Goal: Find specific page/section: Find specific page/section

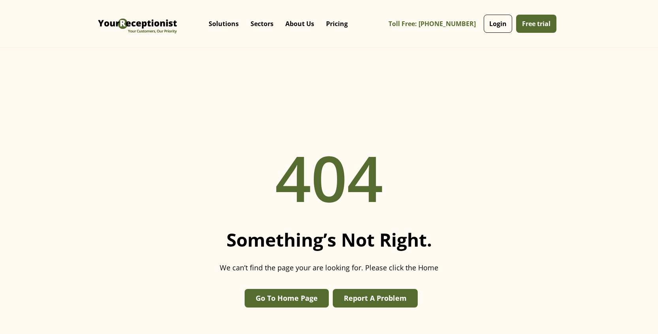
scroll to position [47, 0]
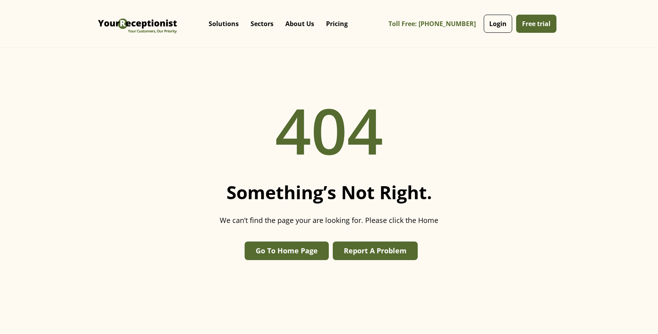
click at [290, 250] on link "Go To Home Page" at bounding box center [287, 250] width 84 height 19
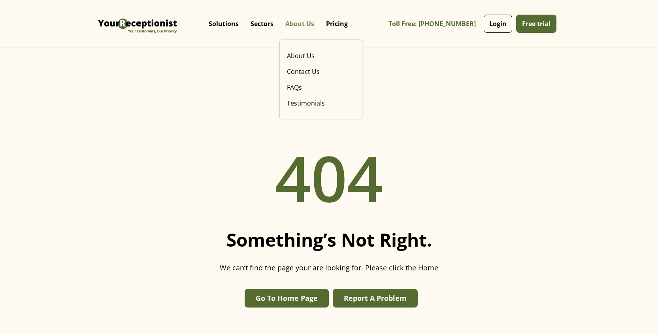
click at [301, 22] on p "About Us" at bounding box center [299, 24] width 29 height 8
click at [303, 57] on link "About Us" at bounding box center [321, 56] width 74 height 16
click at [309, 72] on link "Contact Us" at bounding box center [321, 72] width 74 height 16
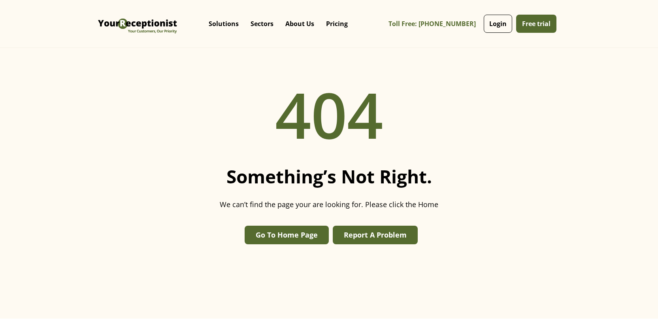
scroll to position [63, 0]
